Goal: Transaction & Acquisition: Purchase product/service

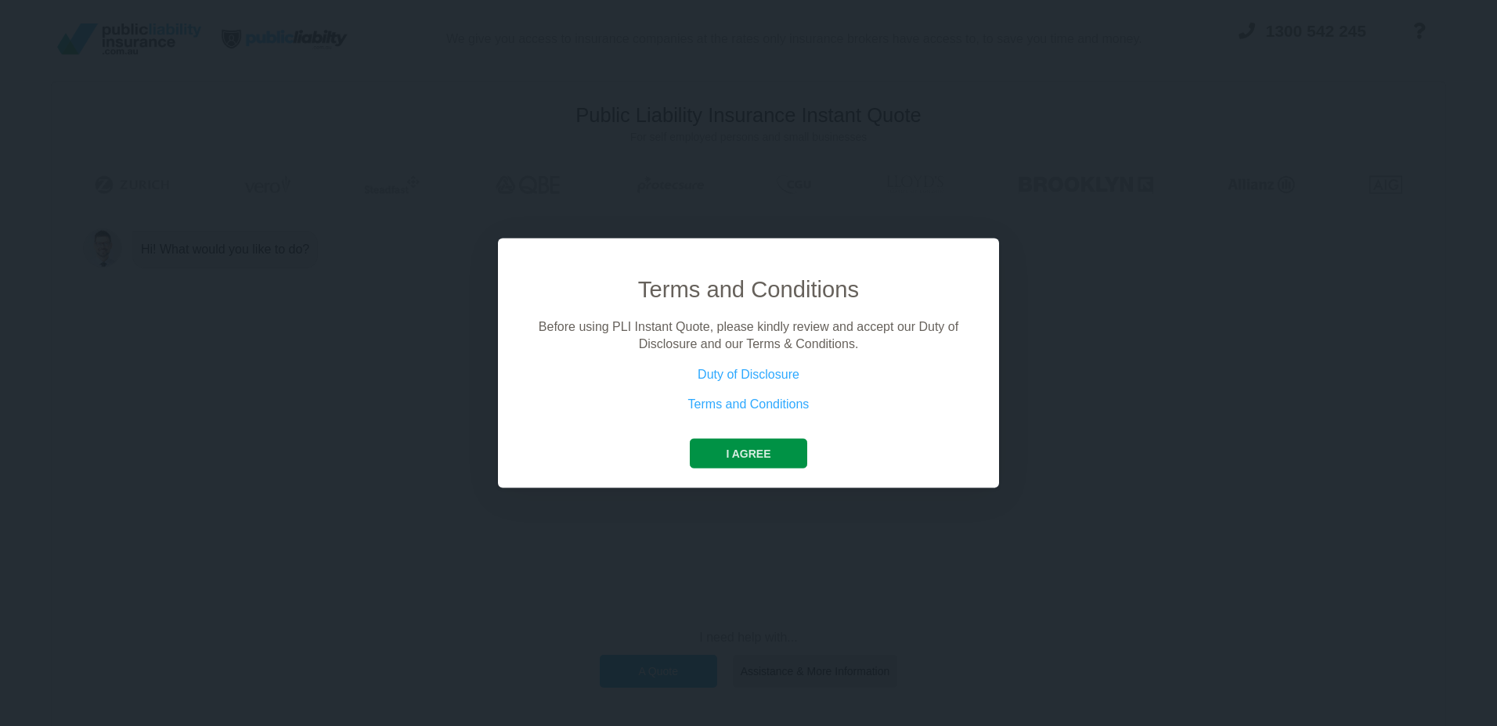
click at [747, 458] on button "I agree" at bounding box center [748, 453] width 117 height 30
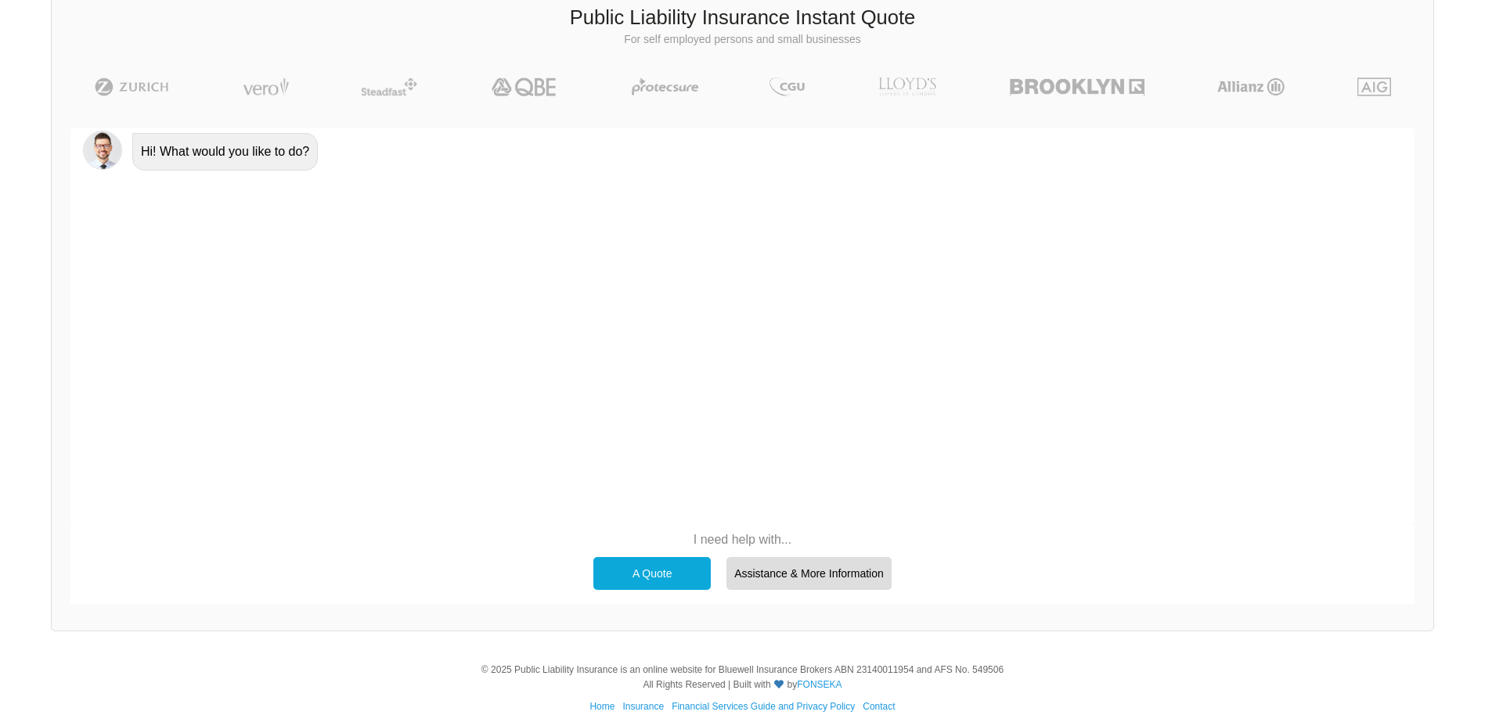
scroll to position [108, 0]
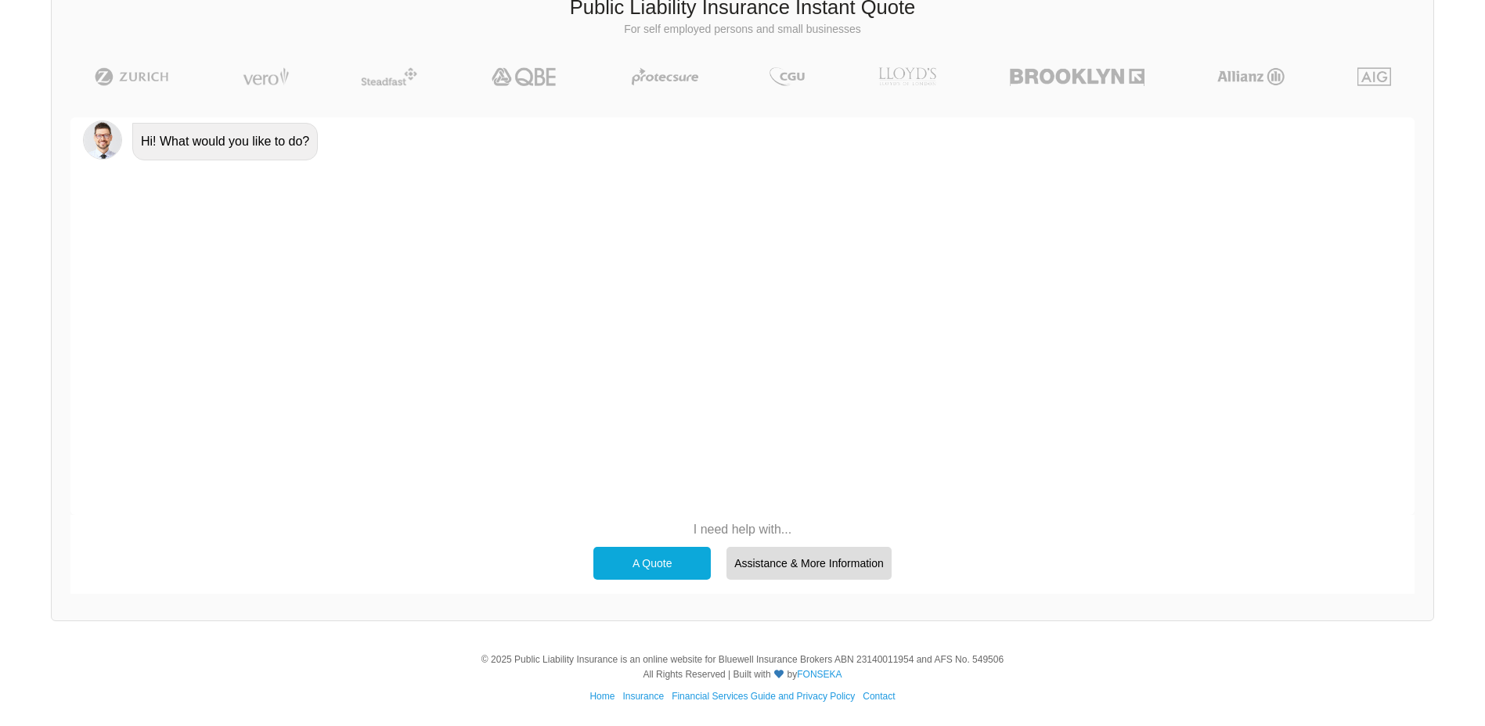
click at [637, 557] on div "A Quote" at bounding box center [651, 563] width 117 height 33
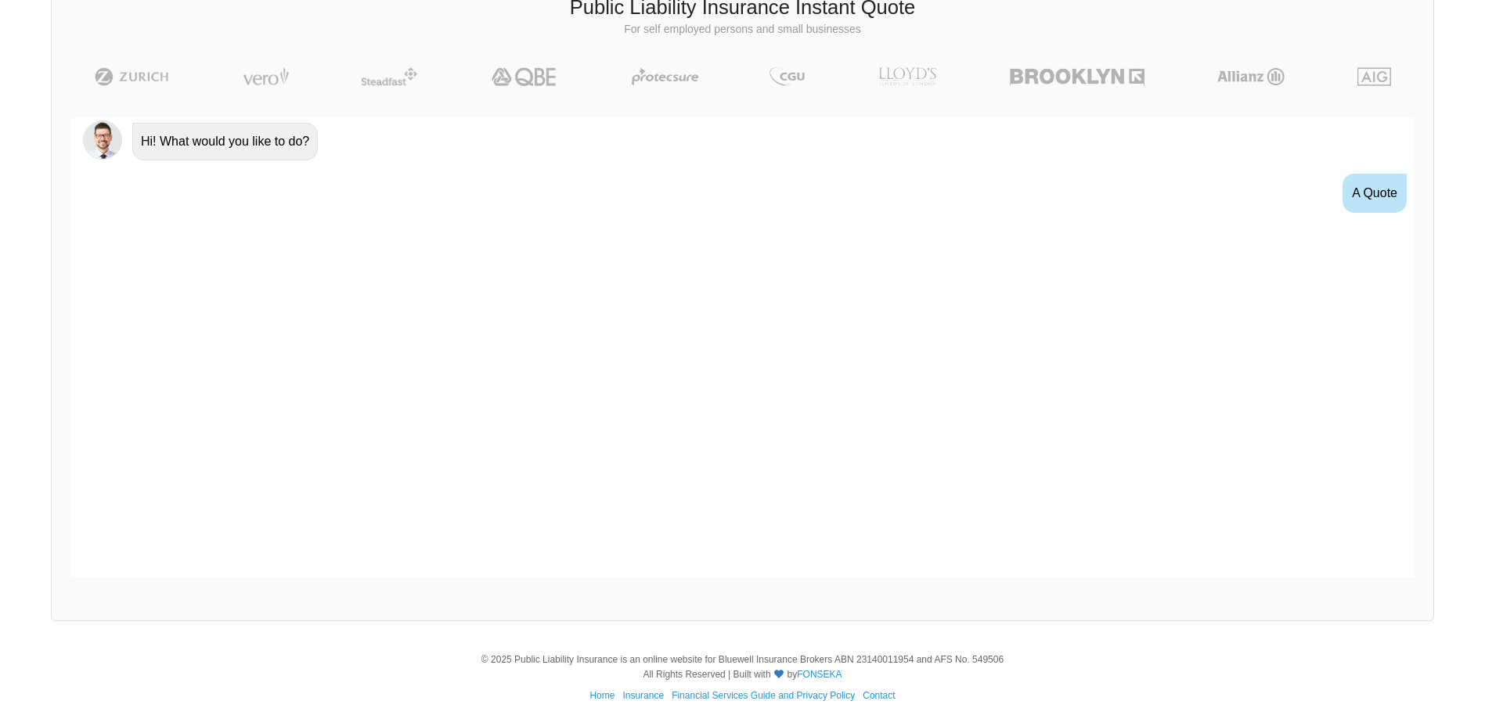
scroll to position [15, 0]
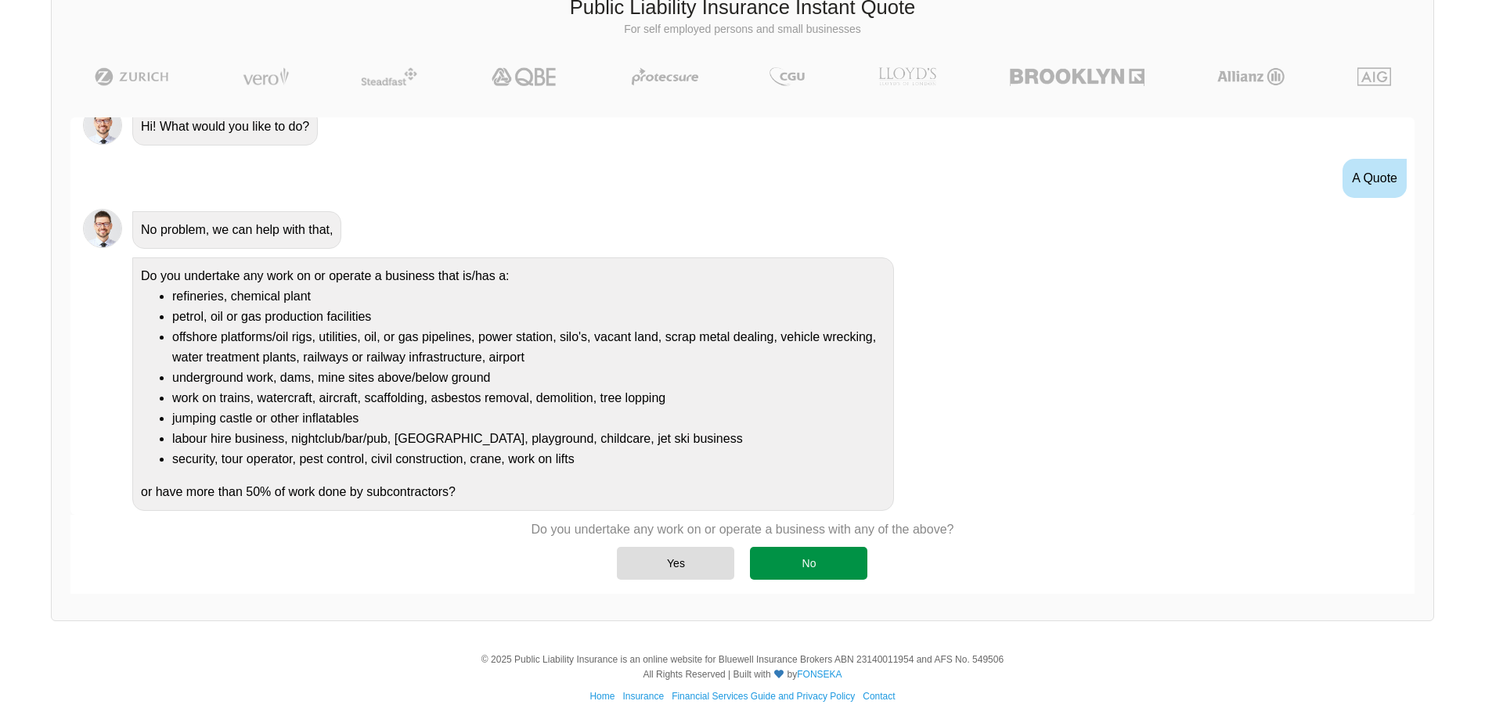
click at [788, 571] on div "No" at bounding box center [808, 563] width 117 height 33
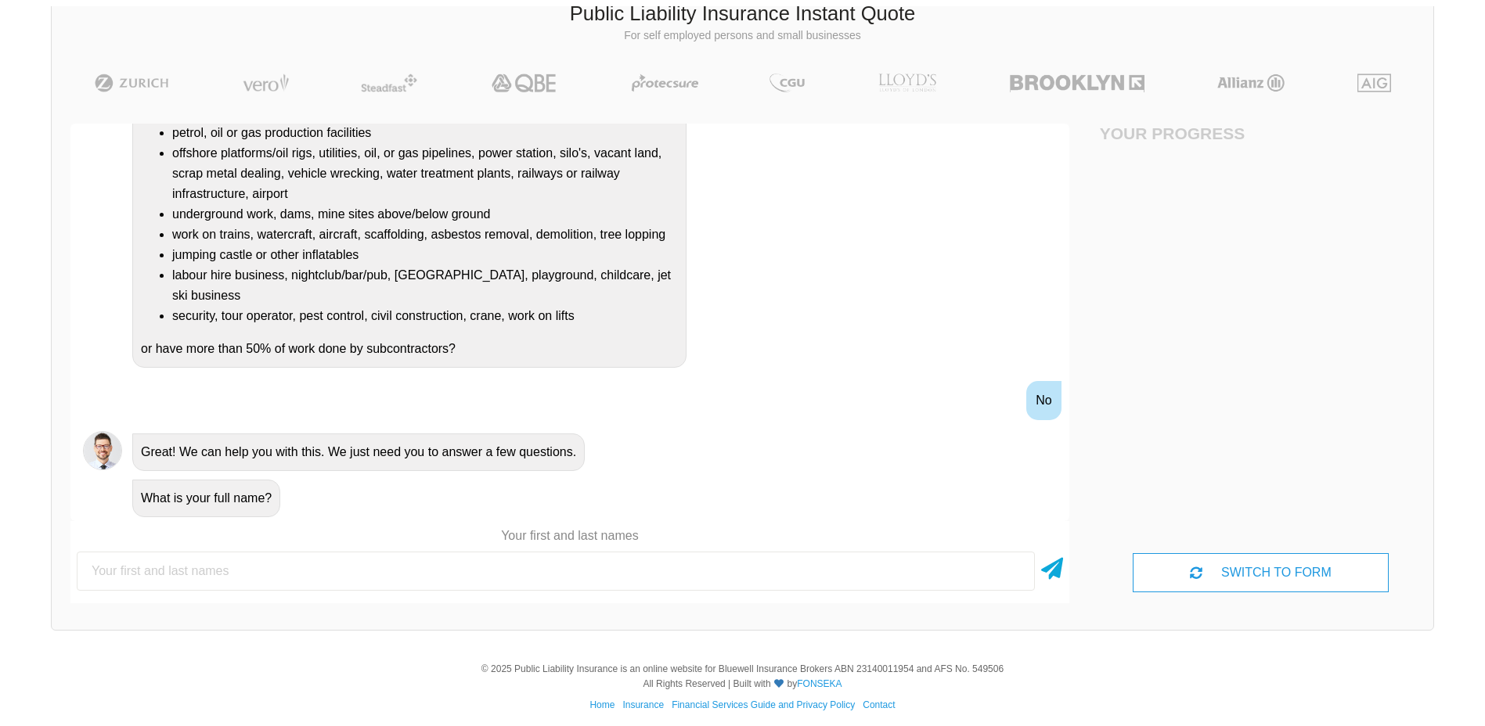
scroll to position [108, 0]
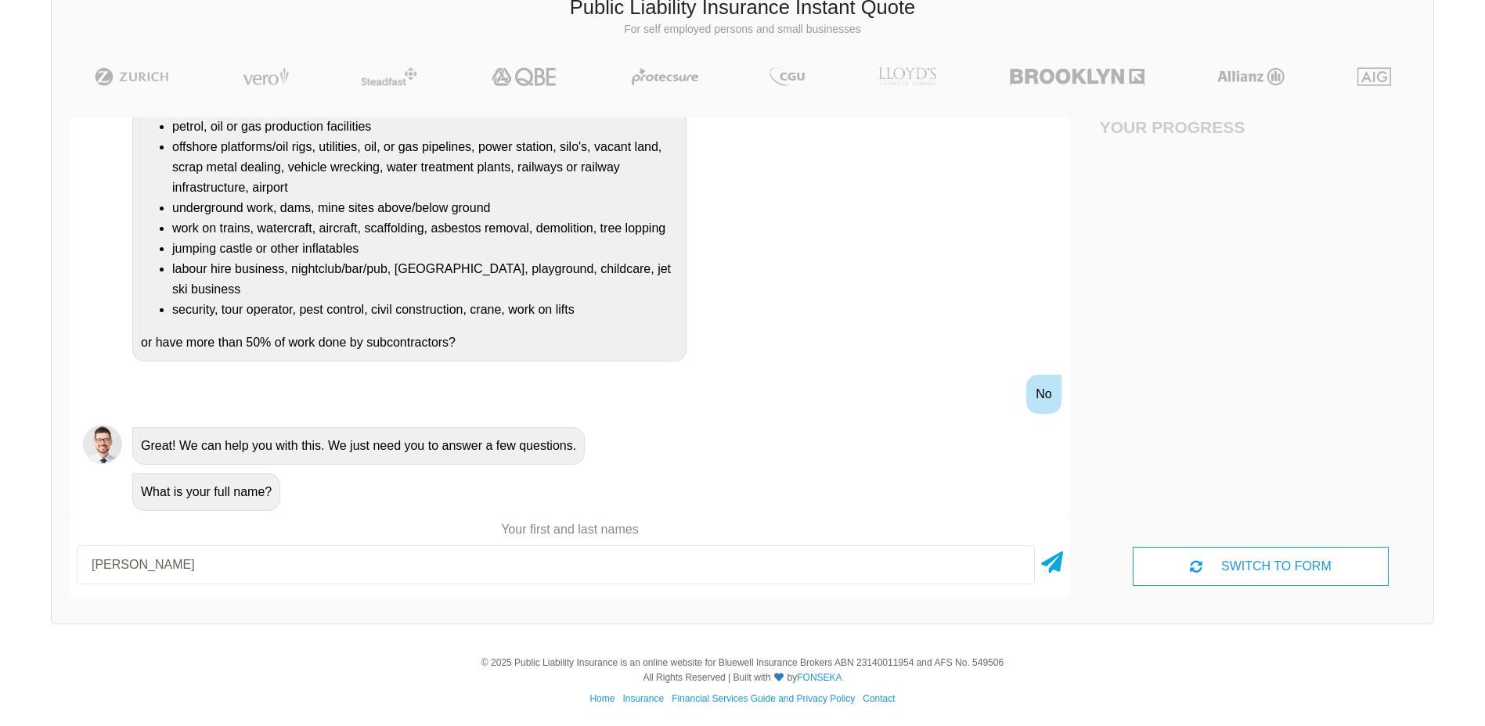
type input "[PERSON_NAME]"
click at [1057, 561] on icon at bounding box center [1052, 557] width 22 height 28
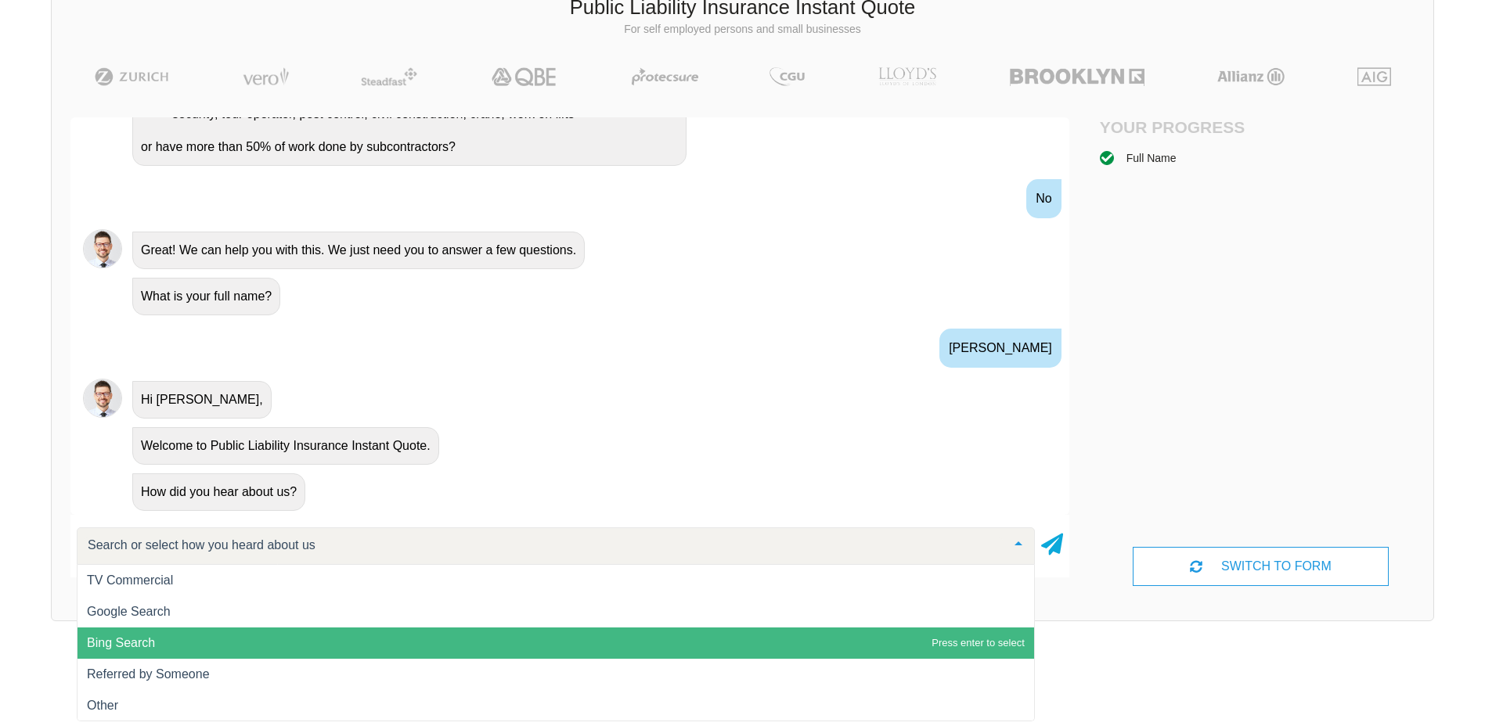
scroll to position [1, 0]
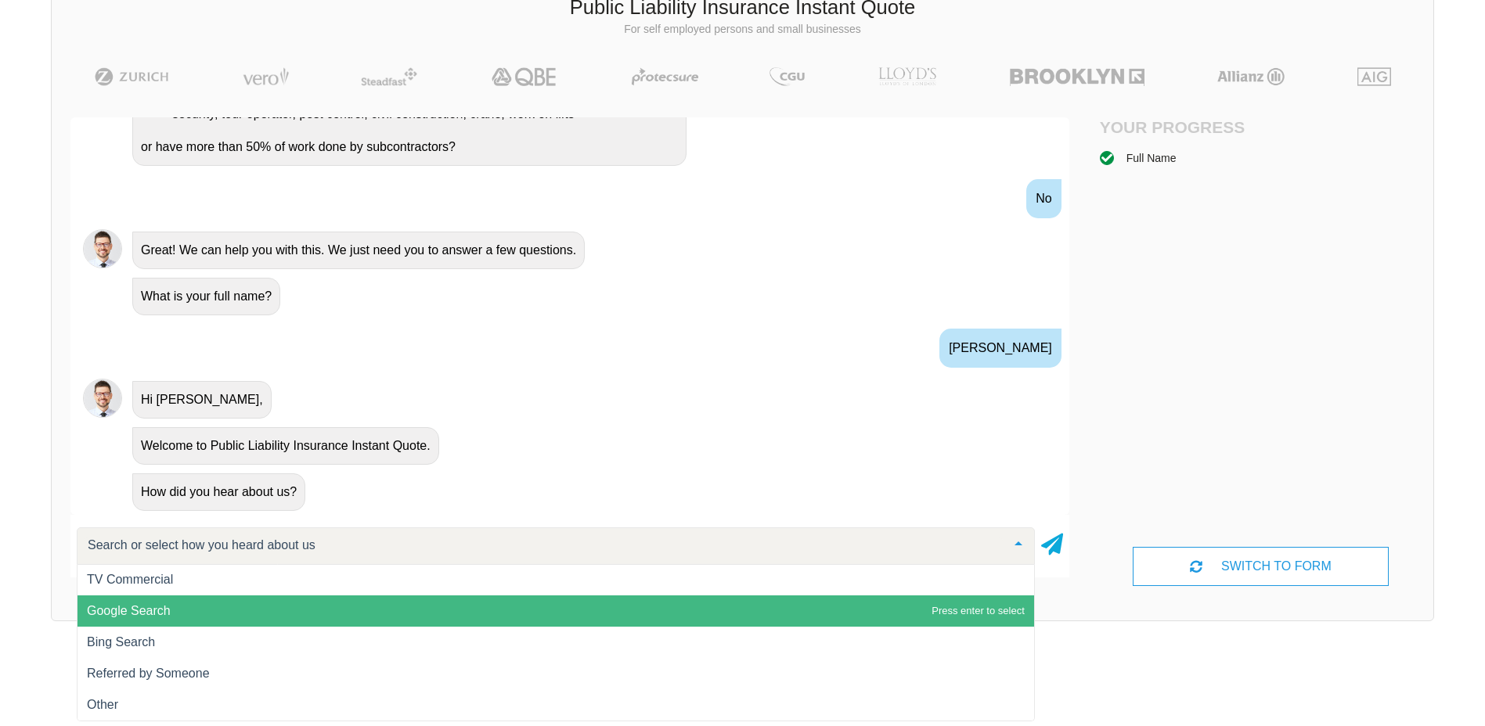
click at [143, 611] on span "Google Search" at bounding box center [129, 610] width 84 height 13
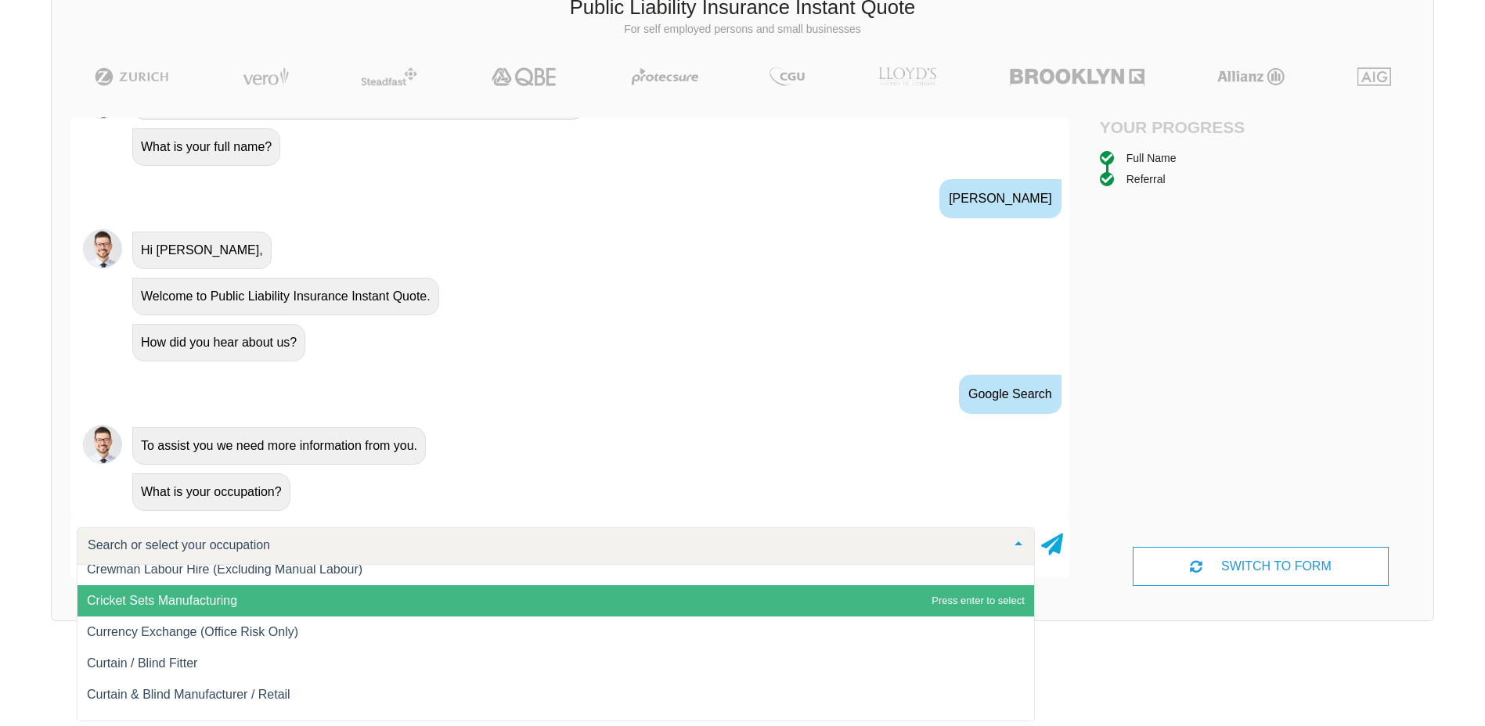
scroll to position [6027, 0]
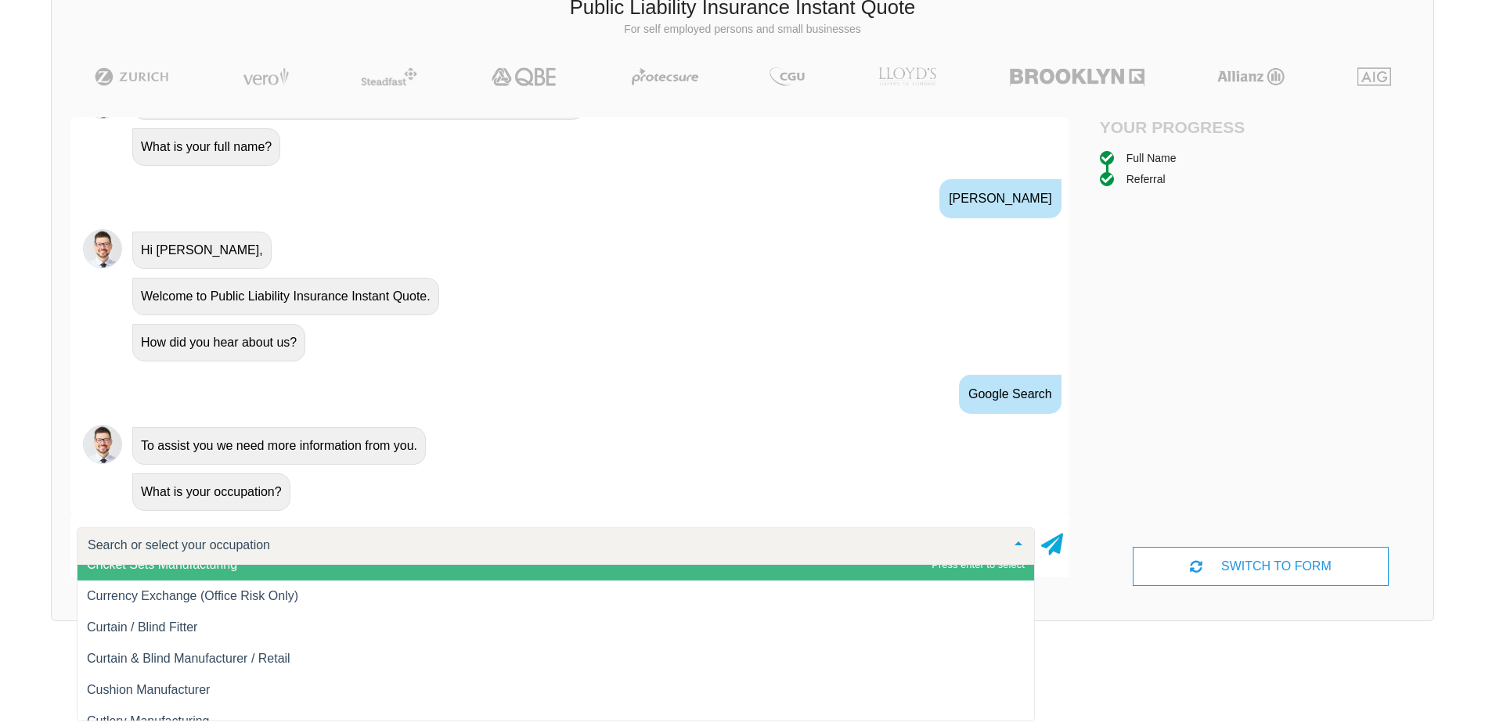
click at [350, 549] on input "text" at bounding box center [543, 546] width 919 height 16
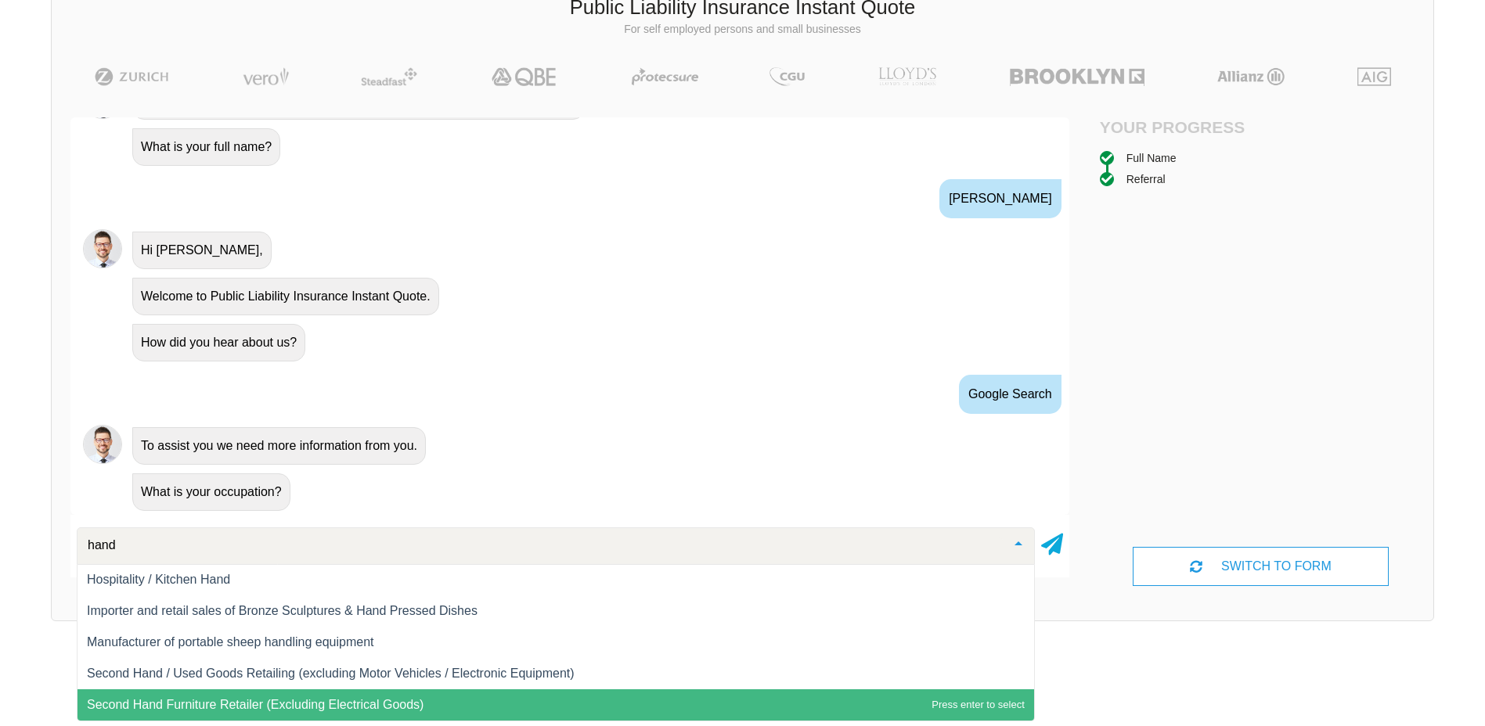
scroll to position [189, 0]
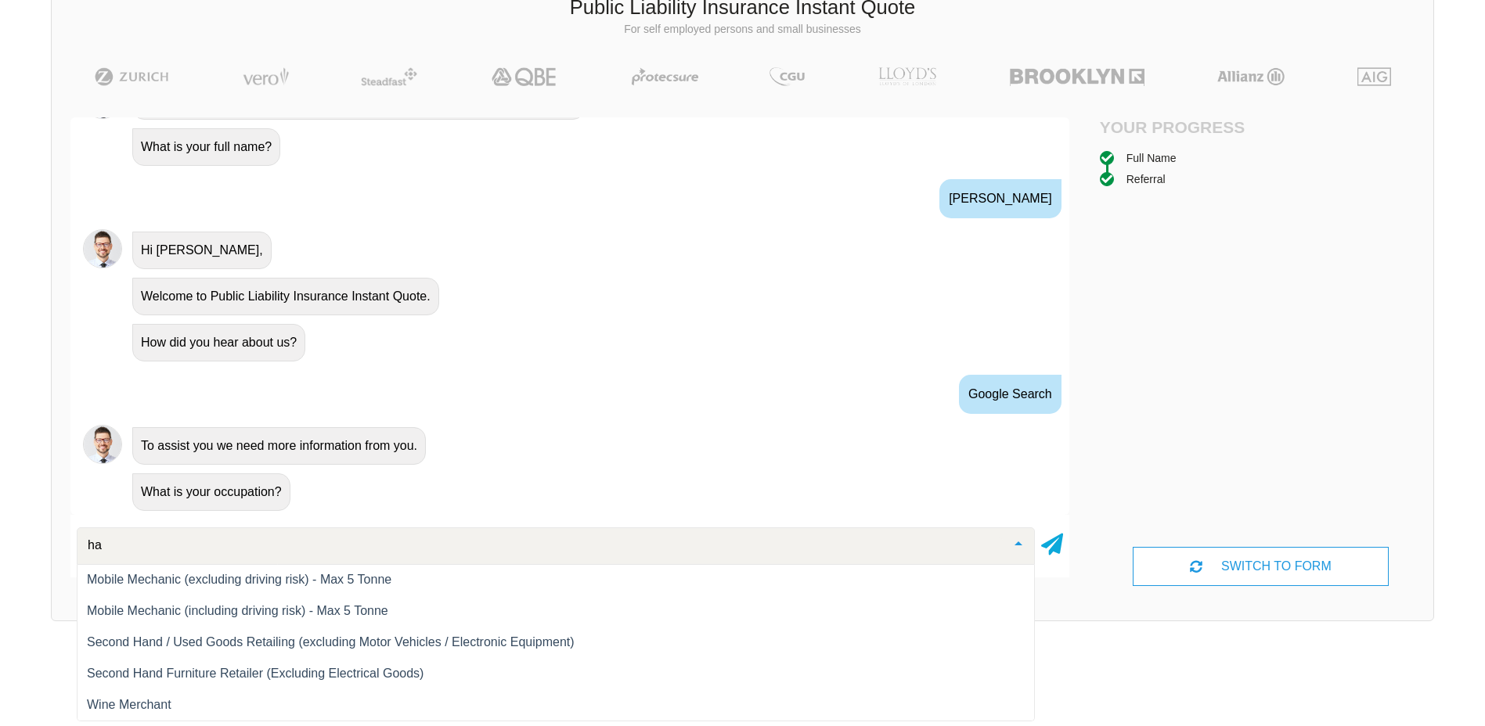
type input "h"
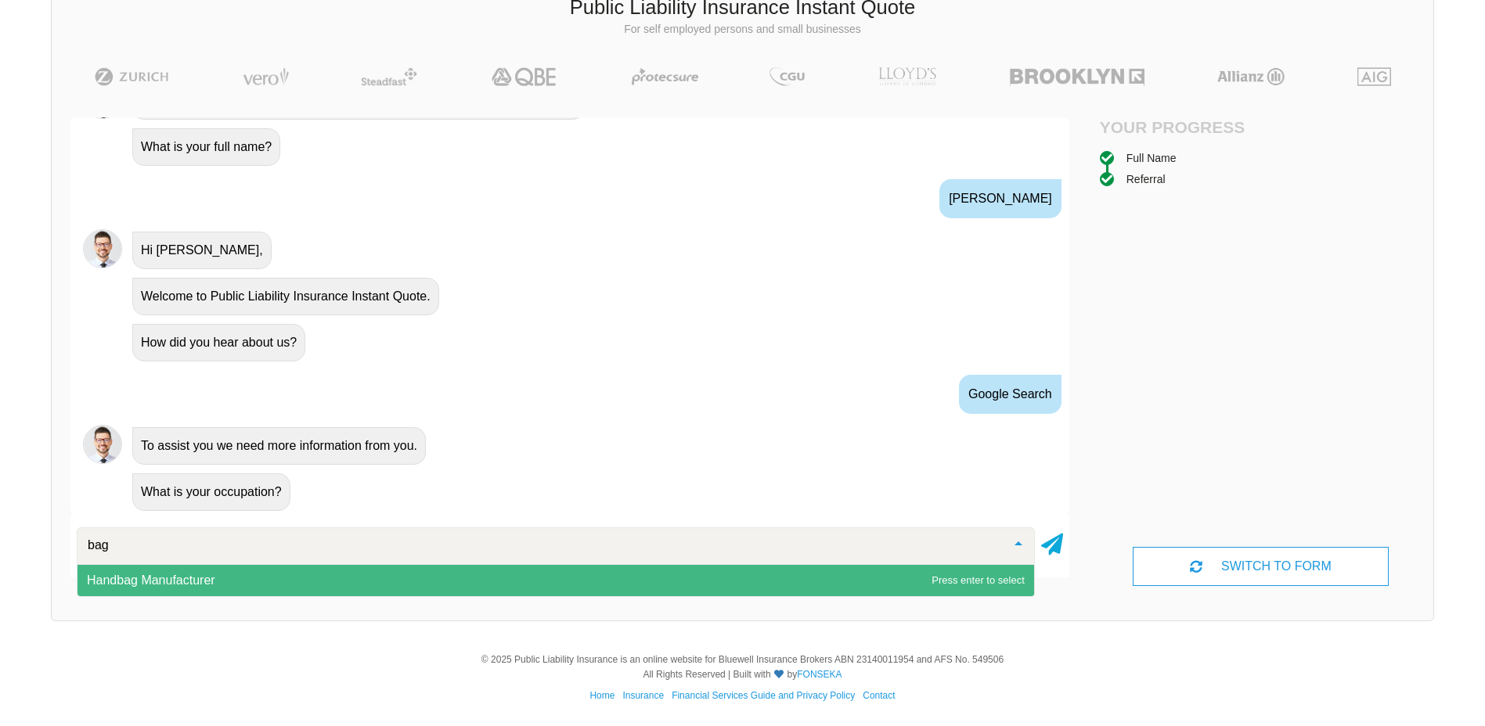
scroll to position [0, 0]
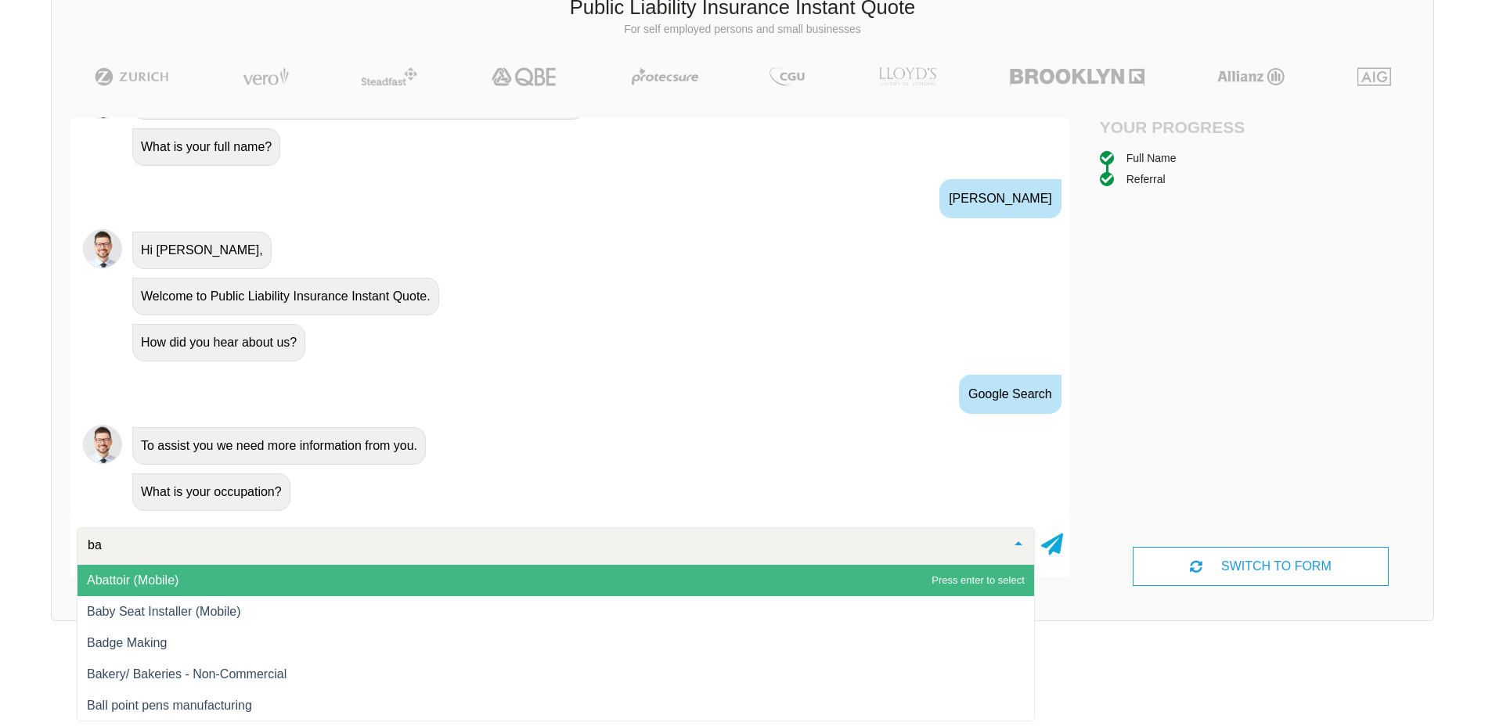
type input "b"
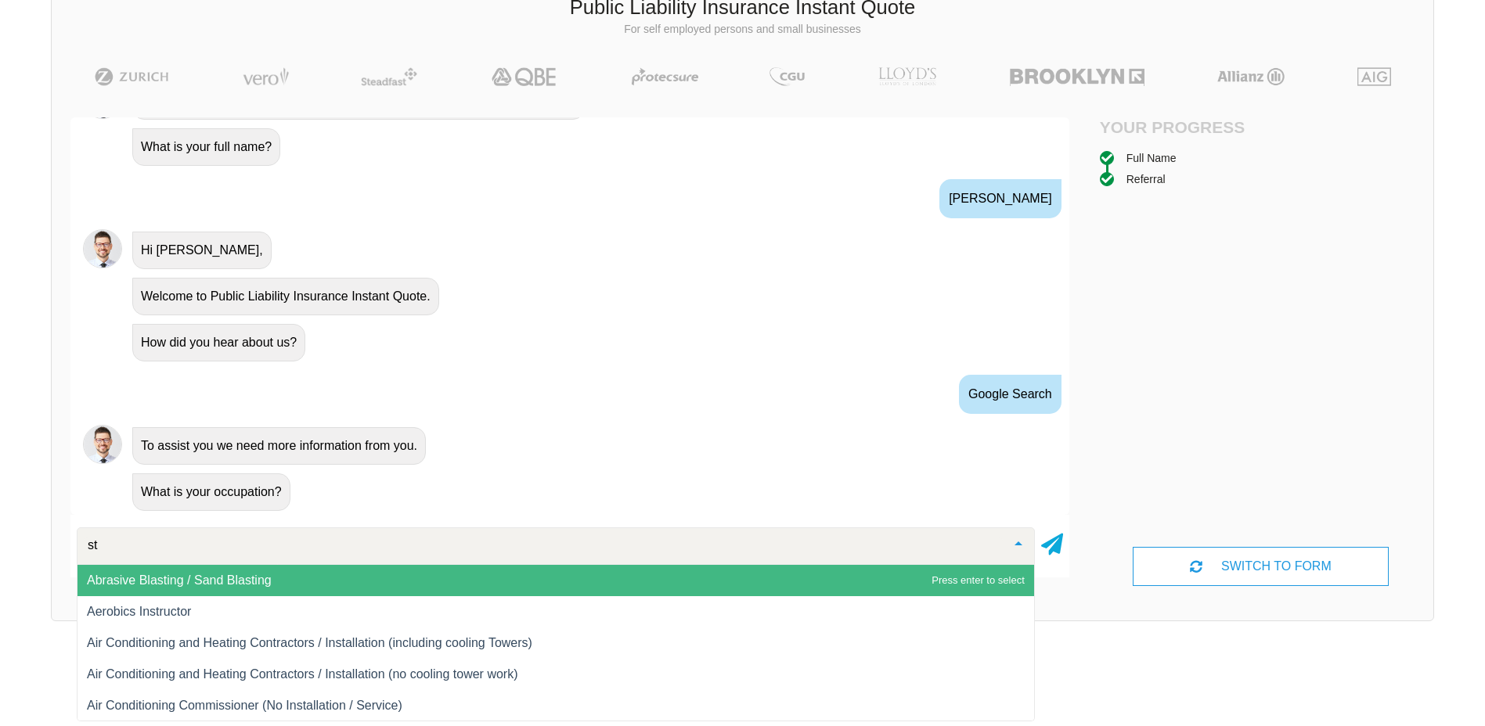
type input "s"
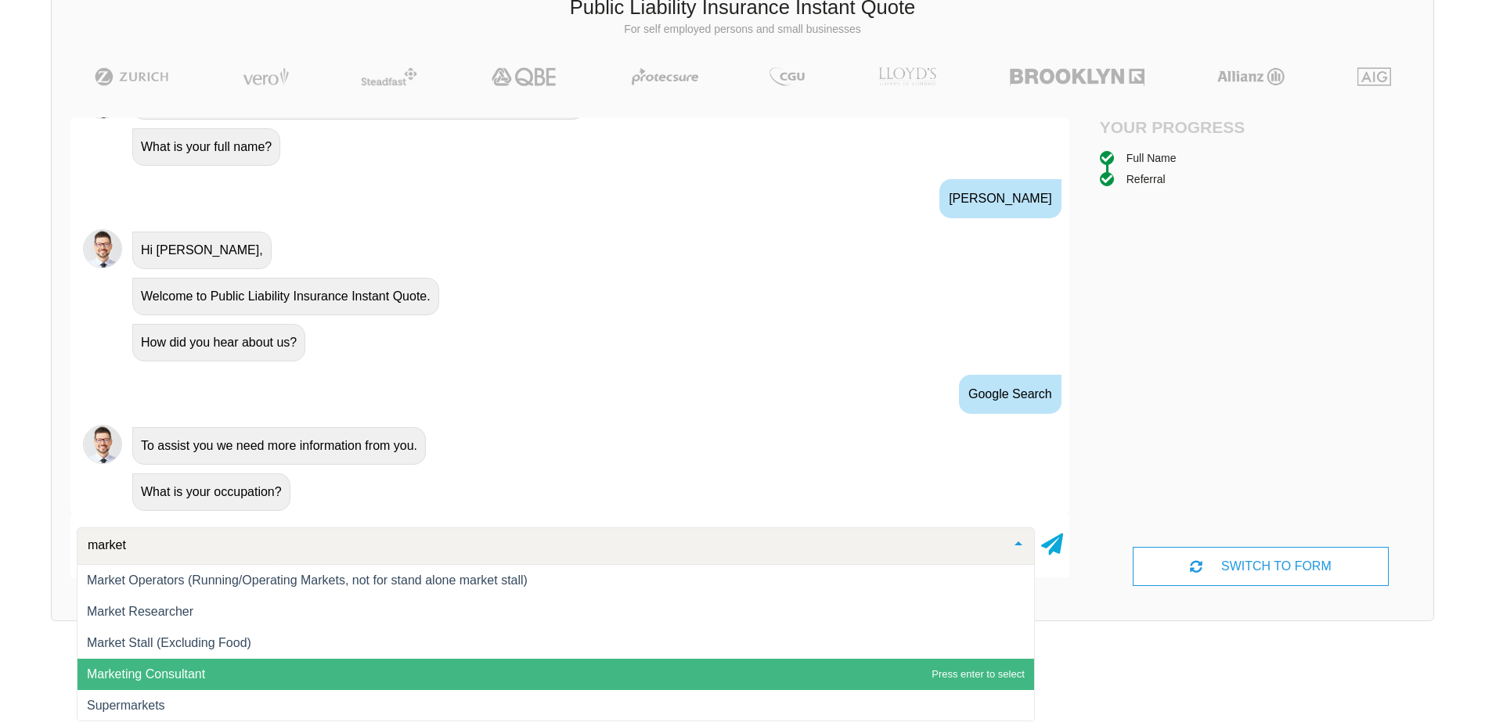
scroll to position [1, 0]
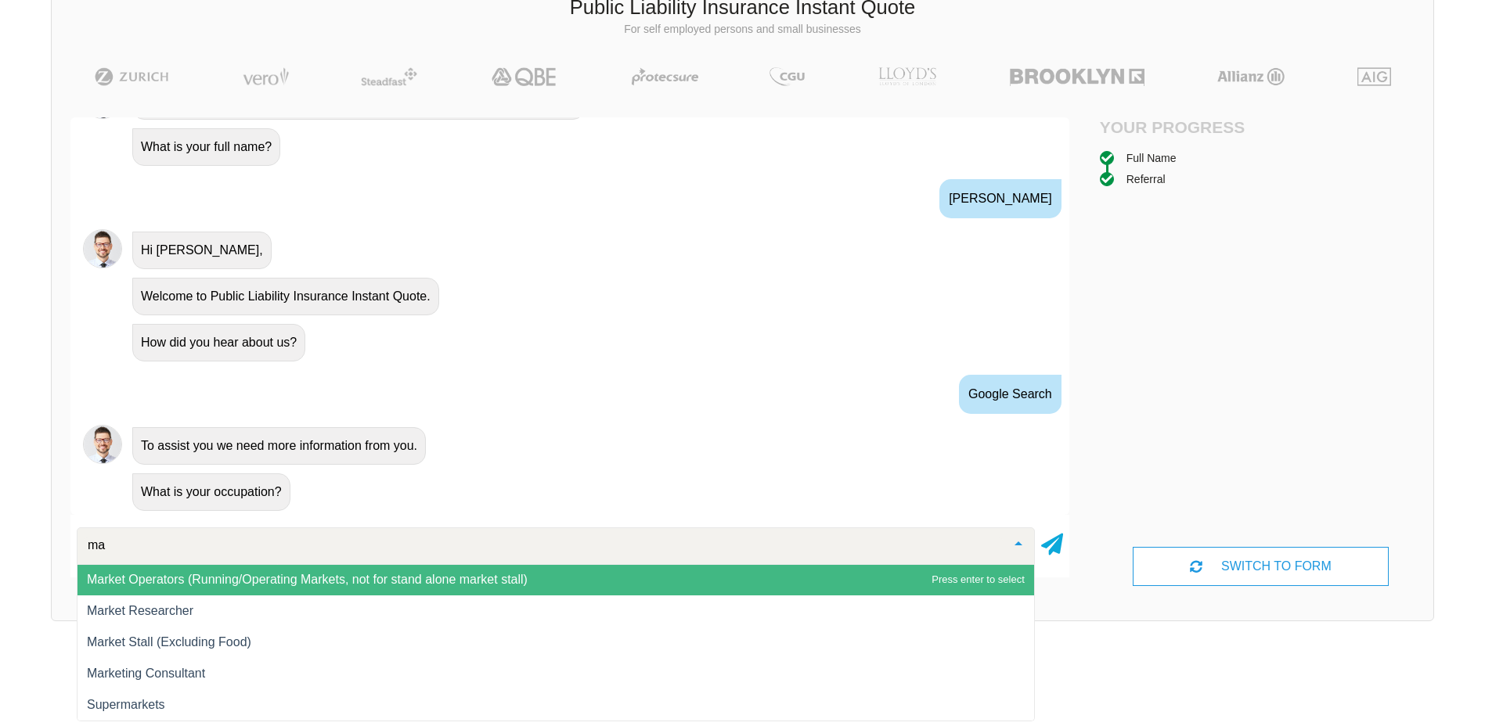
type input "m"
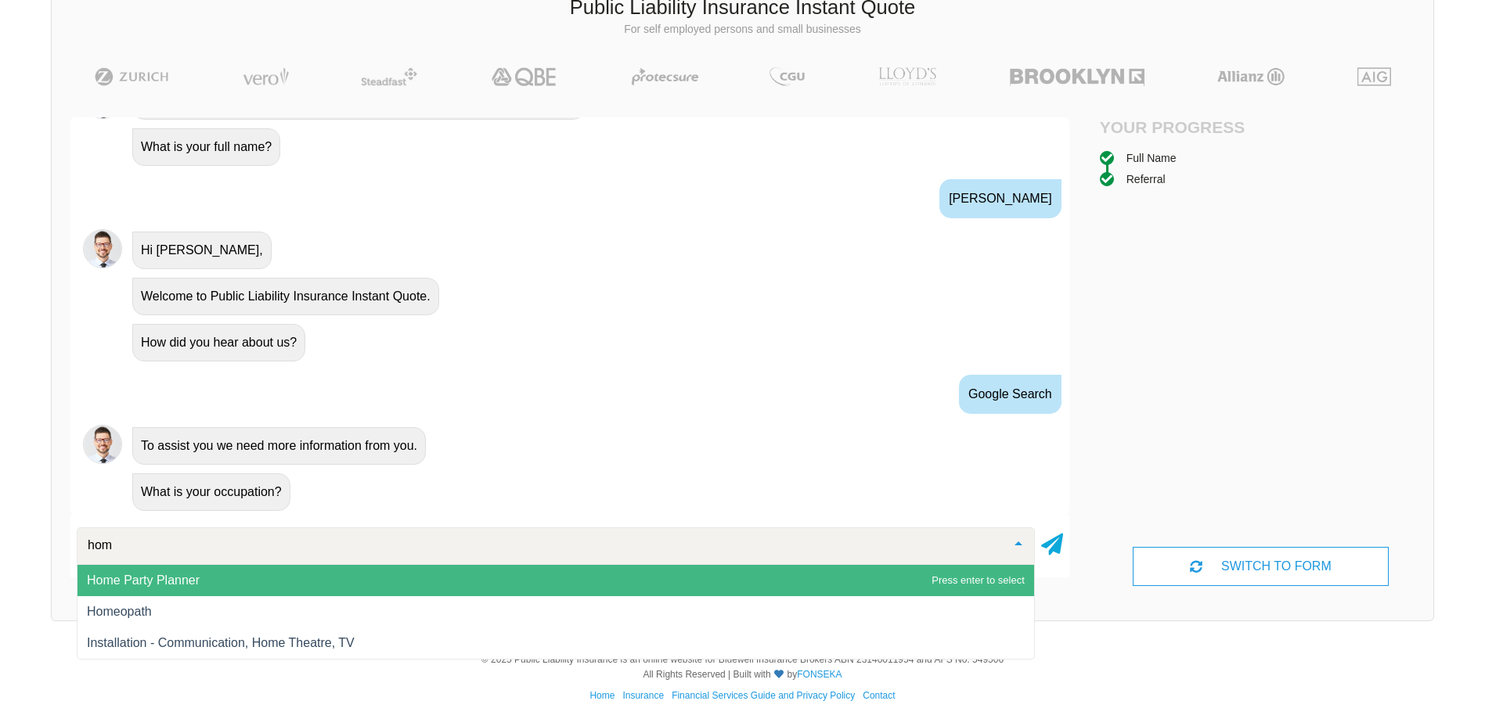
scroll to position [0, 0]
type input "home"
